Goal: Task Accomplishment & Management: Complete application form

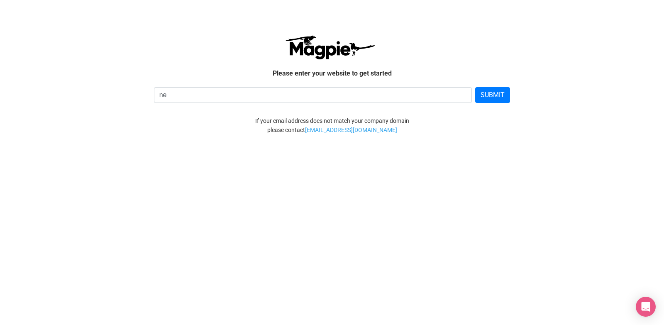
type input "n"
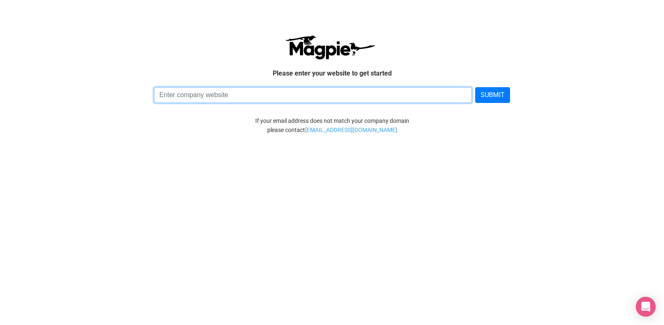
paste input "[URL][DOMAIN_NAME]"
type input "[URL][DOMAIN_NAME]"
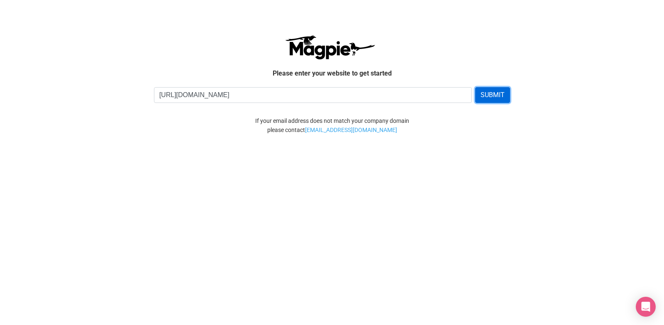
click at [485, 95] on button "SUBMIT" at bounding box center [492, 95] width 35 height 16
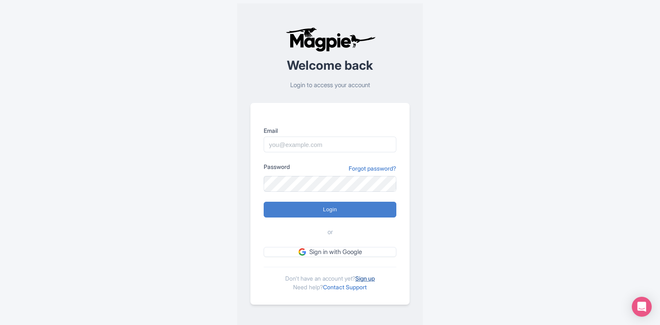
click at [370, 277] on link "Sign up" at bounding box center [364, 278] width 19 height 7
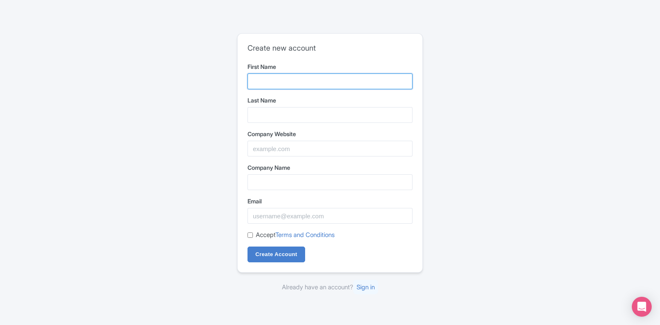
drag, startPoint x: 0, startPoint y: 0, endPoint x: 341, endPoint y: 85, distance: 351.4
click at [341, 85] on input "First Name" at bounding box center [330, 81] width 165 height 16
type input "Nouran"
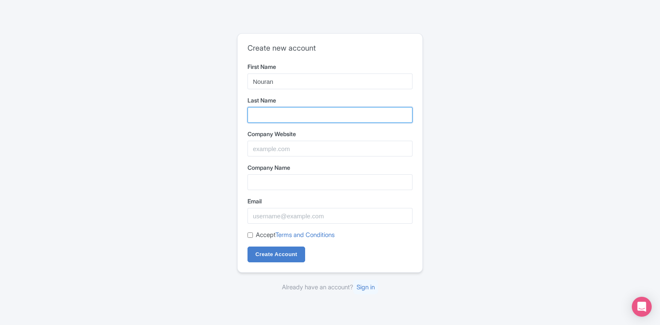
click at [334, 117] on input "Last Name" at bounding box center [330, 115] width 165 height 16
type input "Osama"
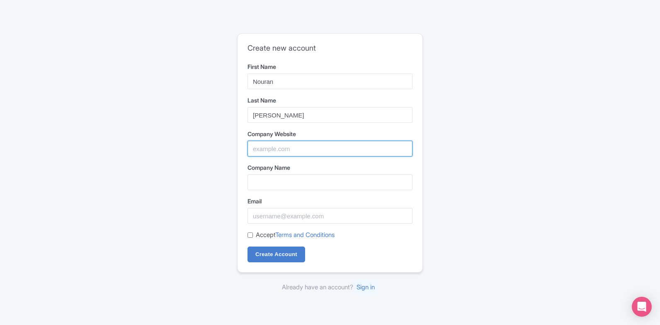
click at [312, 153] on input "Company Website" at bounding box center [330, 149] width 165 height 16
type input "s"
click at [272, 149] on input "Next Hliday" at bounding box center [330, 149] width 165 height 16
type input "Next Holiday"
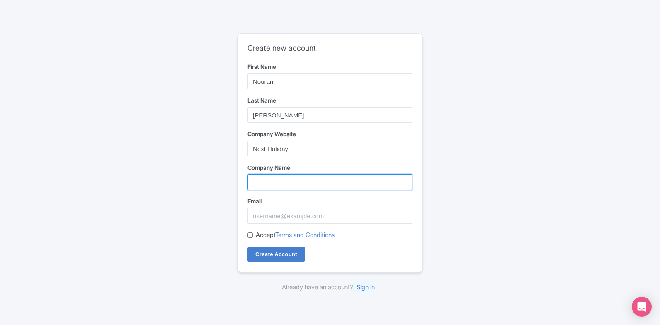
click at [290, 181] on input "Company Name" at bounding box center [330, 182] width 165 height 16
type input "seoera"
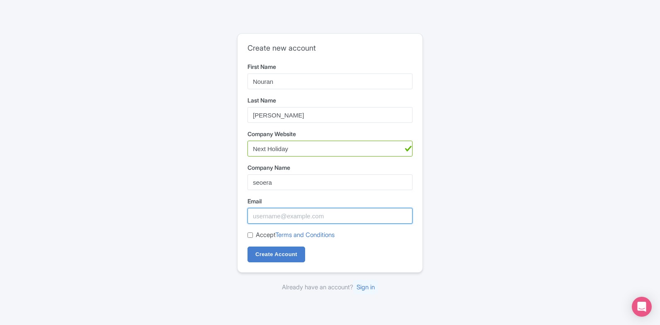
click at [311, 218] on input "Email" at bounding box center [330, 216] width 165 height 16
type input "[EMAIL_ADDRESS][DOMAIN_NAME]"
click at [256, 236] on label "Accept Terms and Conditions" at bounding box center [295, 235] width 79 height 10
click at [253, 236] on input "Accept Terms and Conditions" at bounding box center [250, 234] width 5 height 5
checkbox input "true"
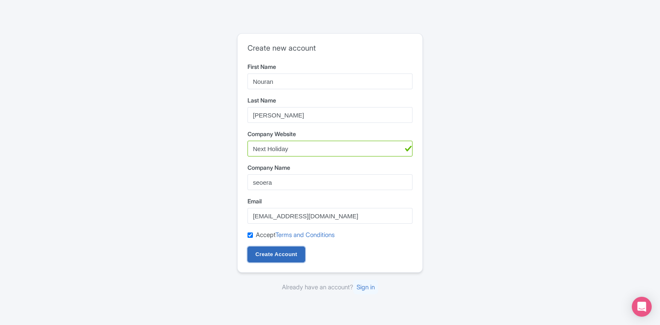
click at [264, 258] on input "Create Account" at bounding box center [277, 254] width 58 height 16
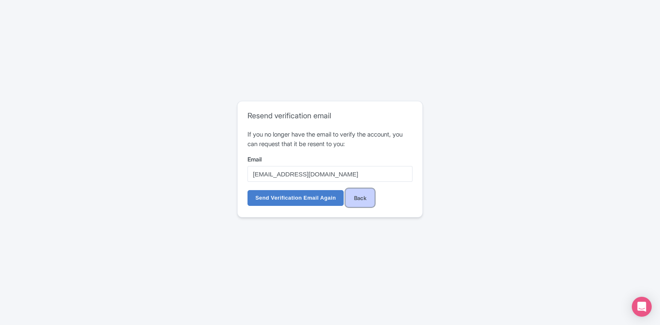
click at [365, 199] on link "Back" at bounding box center [359, 197] width 29 height 19
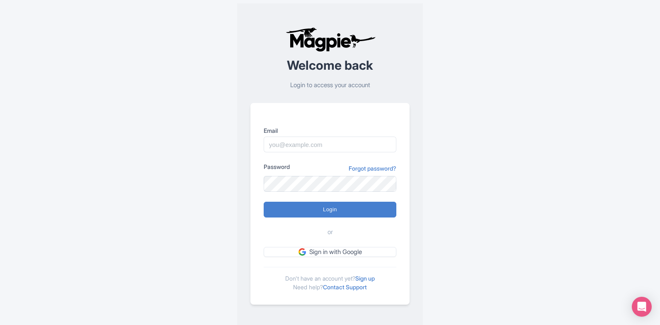
click at [446, 174] on div "Welcome back Login to access your account Email Password Forgot password? Login…" at bounding box center [330, 165] width 531 height 331
click at [431, 99] on div "Welcome back Login to access your account Email Password Forgot password? Login…" at bounding box center [330, 165] width 531 height 331
click at [428, 135] on div "Welcome back Login to access your account Email Password Forgot password? Login…" at bounding box center [330, 165] width 531 height 331
click at [368, 253] on link "Sign in with Google" at bounding box center [330, 252] width 133 height 10
drag, startPoint x: 0, startPoint y: 0, endPoint x: 330, endPoint y: 150, distance: 362.5
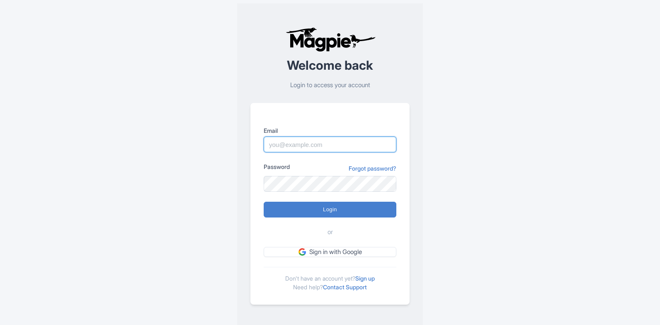
click at [330, 150] on input "Email" at bounding box center [330, 144] width 133 height 16
type input "[EMAIL_ADDRESS][DOMAIN_NAME]"
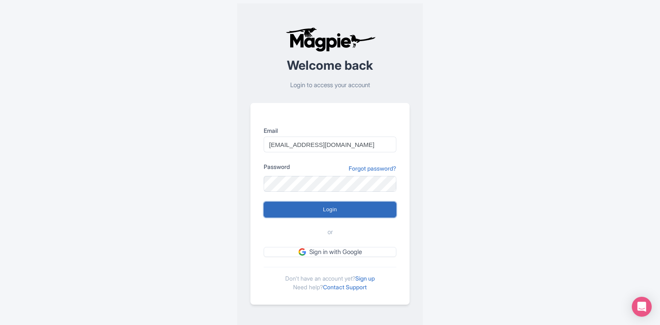
click at [330, 204] on input "Login" at bounding box center [330, 210] width 133 height 16
type input "Logging in..."
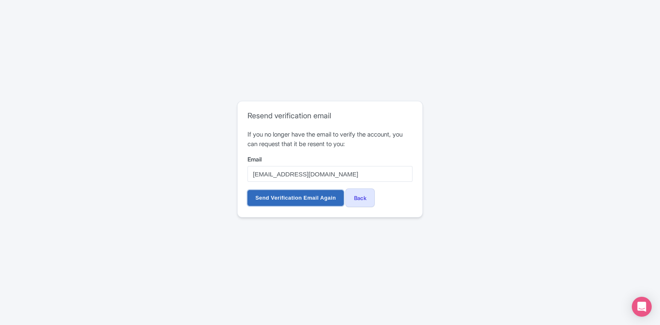
click at [315, 199] on input "Send Verification Email Again" at bounding box center [296, 198] width 96 height 16
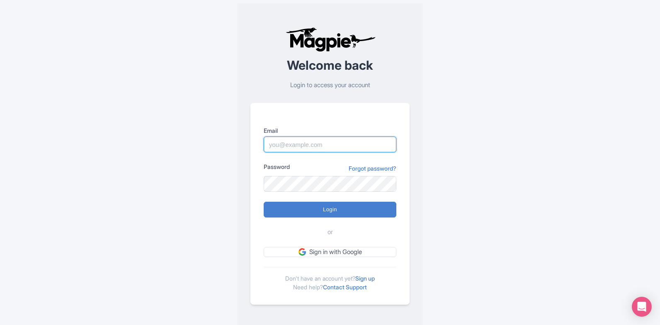
click at [344, 145] on input "Email" at bounding box center [330, 144] width 133 height 16
type input "[EMAIL_ADDRESS][DOMAIN_NAME]"
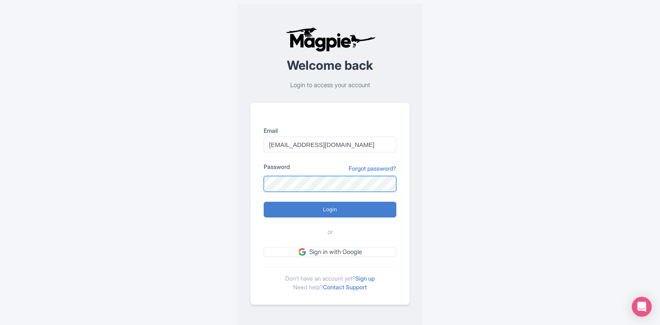
click at [264, 202] on input "Login" at bounding box center [330, 210] width 133 height 16
type input "Logging in..."
